Goal: Task Accomplishment & Management: Use online tool/utility

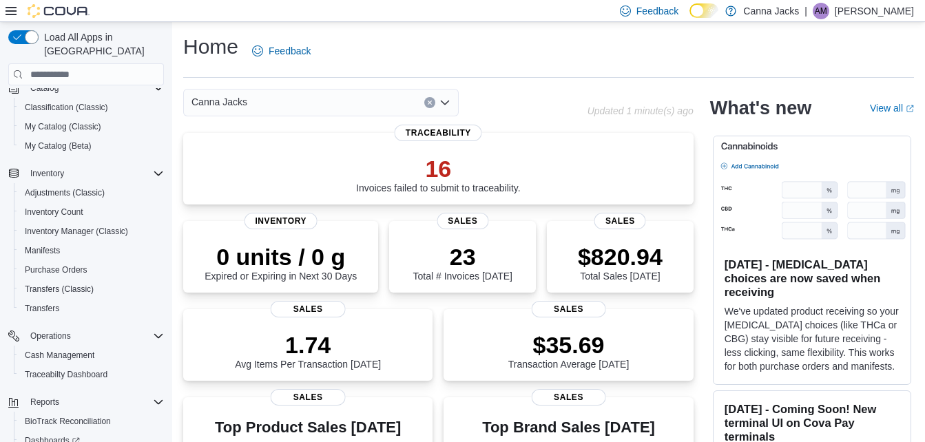
scroll to position [172, 0]
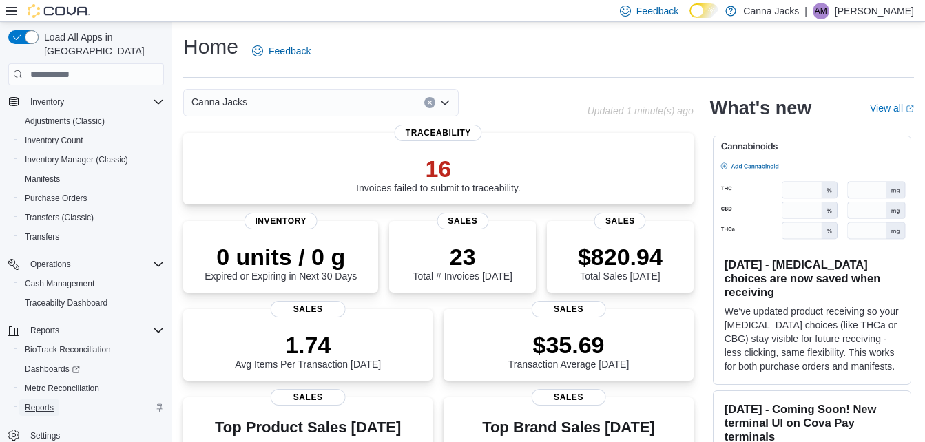
click at [53, 402] on span "Reports" at bounding box center [39, 407] width 29 height 11
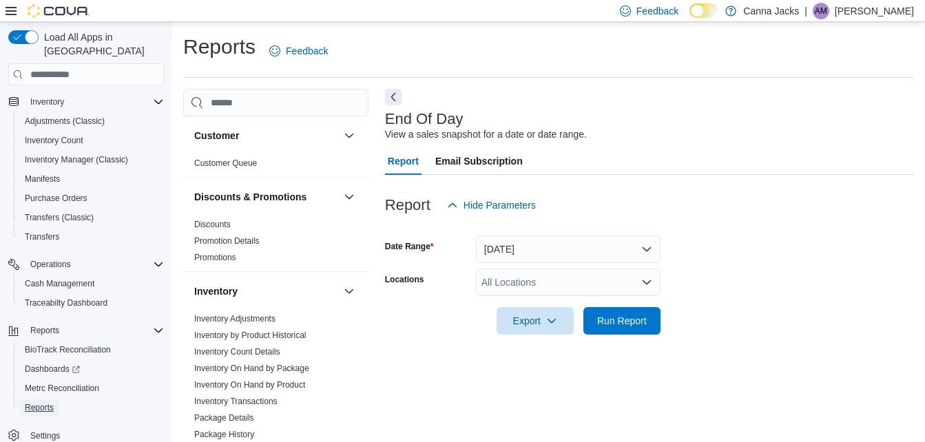
scroll to position [17, 0]
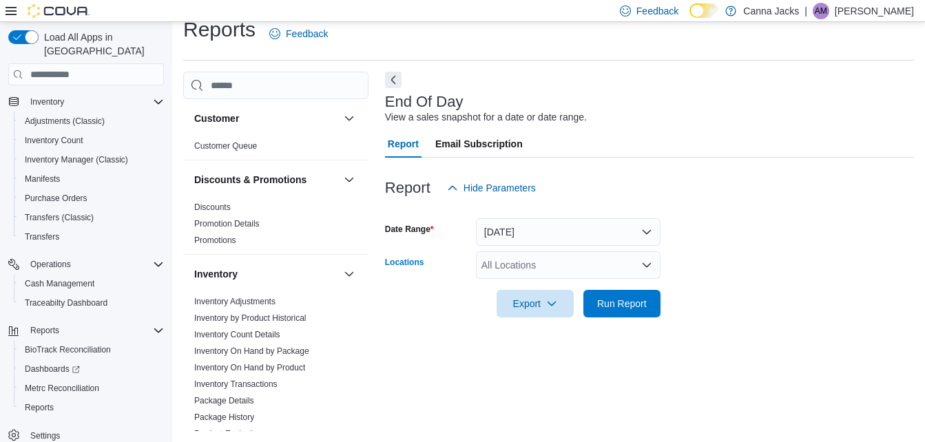
click at [529, 265] on div "All Locations" at bounding box center [568, 265] width 185 height 28
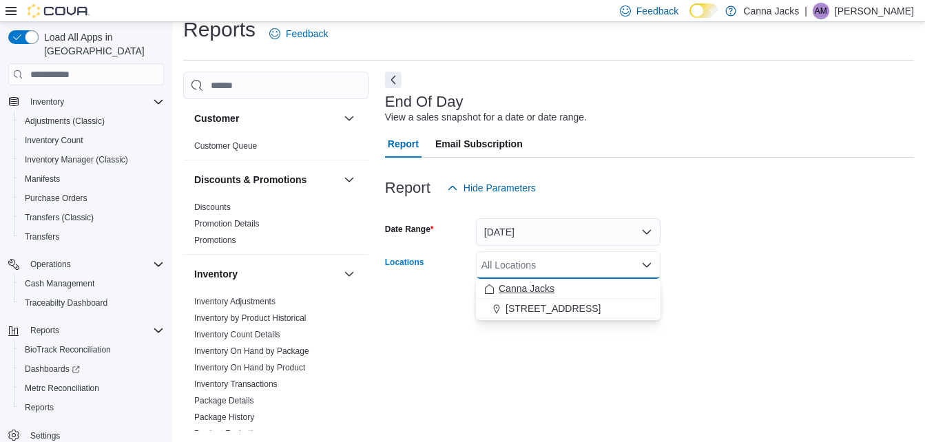
click at [544, 289] on span "Canna Jacks" at bounding box center [527, 289] width 56 height 14
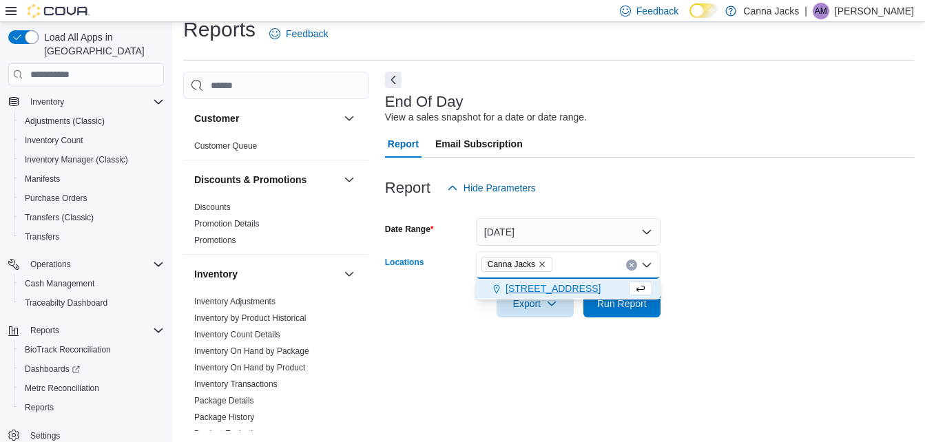
click at [545, 293] on span "[STREET_ADDRESS]" at bounding box center [553, 289] width 95 height 14
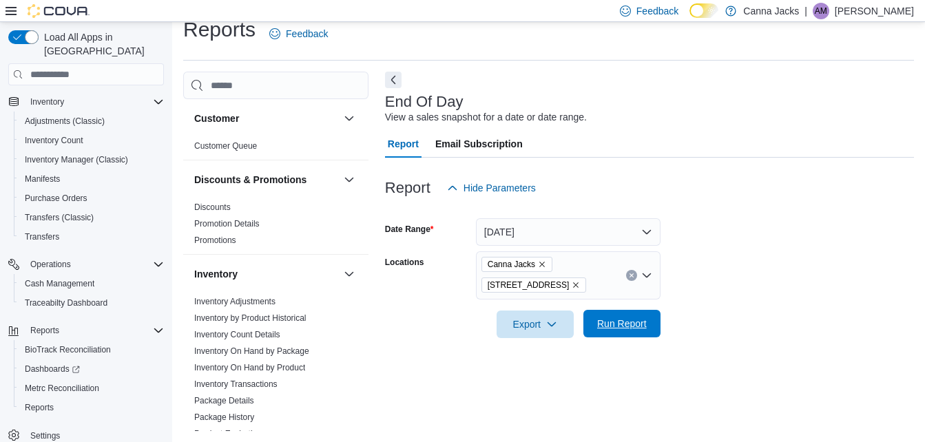
click at [651, 327] on span "Run Report" at bounding box center [622, 324] width 61 height 28
